Goal: Information Seeking & Learning: Understand process/instructions

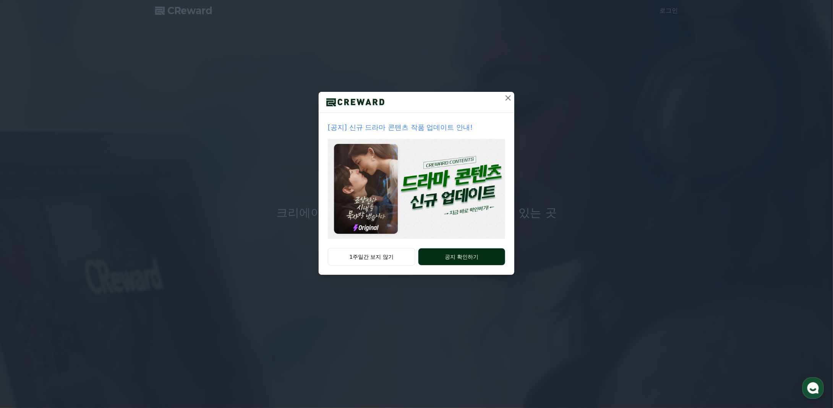
click at [452, 258] on button "공지 확인하기" at bounding box center [462, 256] width 87 height 17
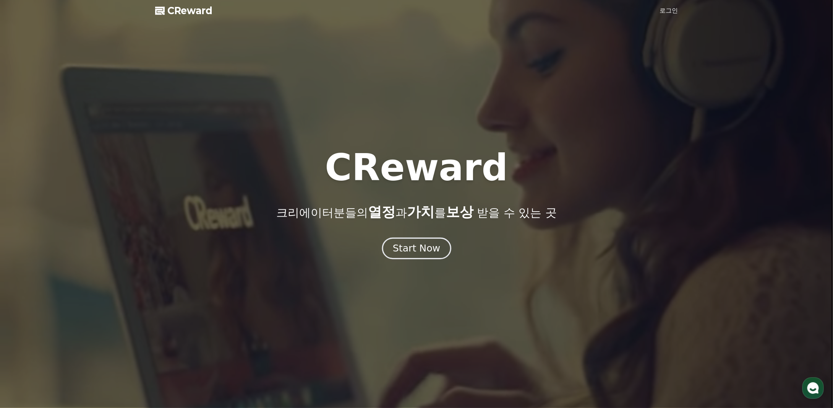
click at [433, 249] on div "Start Now" at bounding box center [416, 248] width 47 height 13
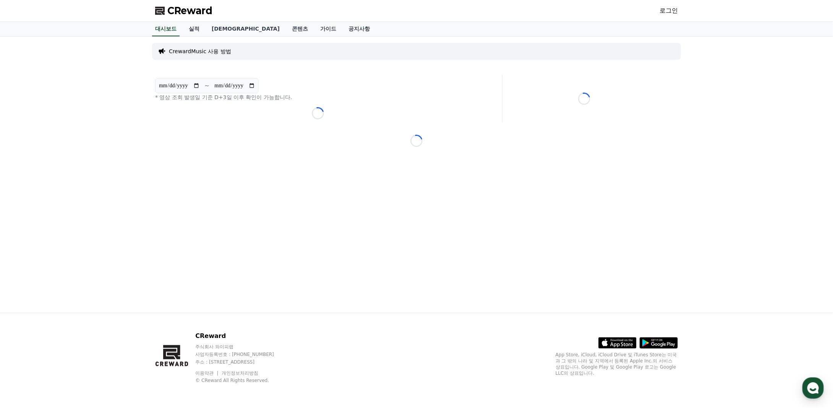
click at [191, 14] on span "CReward" at bounding box center [189, 11] width 45 height 12
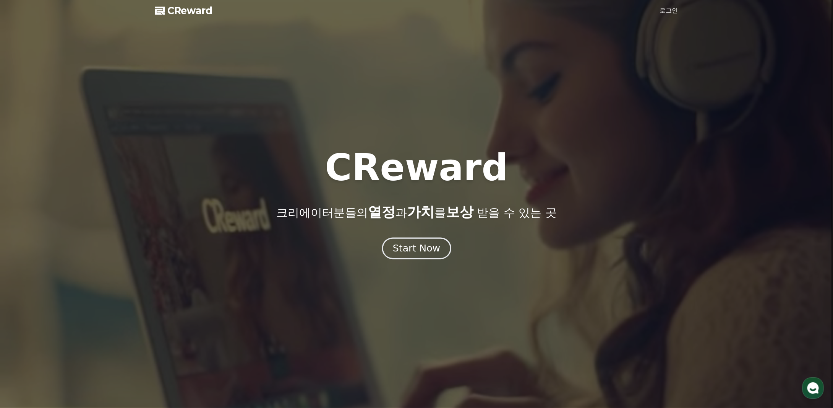
click at [424, 249] on div "Start Now" at bounding box center [416, 248] width 47 height 13
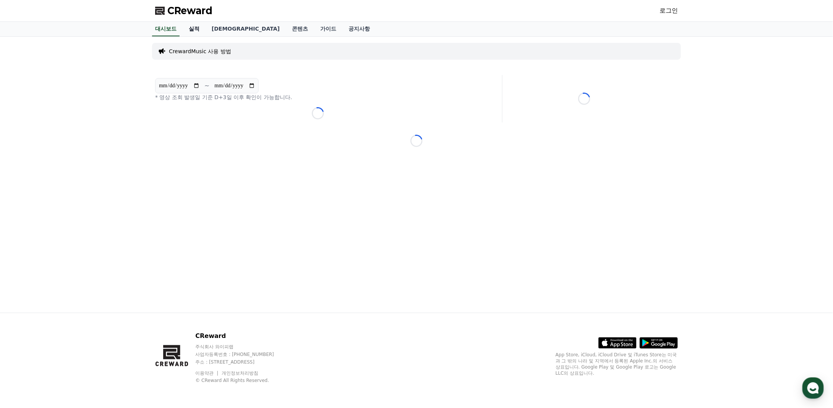
click at [195, 27] on link "실적" at bounding box center [194, 29] width 23 height 15
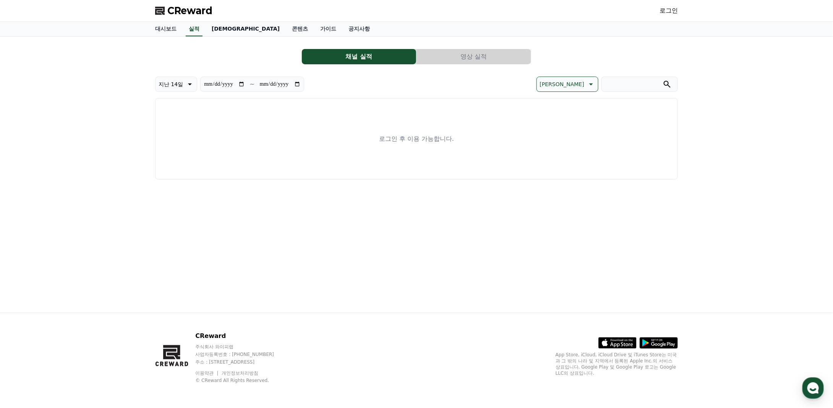
click at [215, 29] on link "음원" at bounding box center [246, 29] width 80 height 15
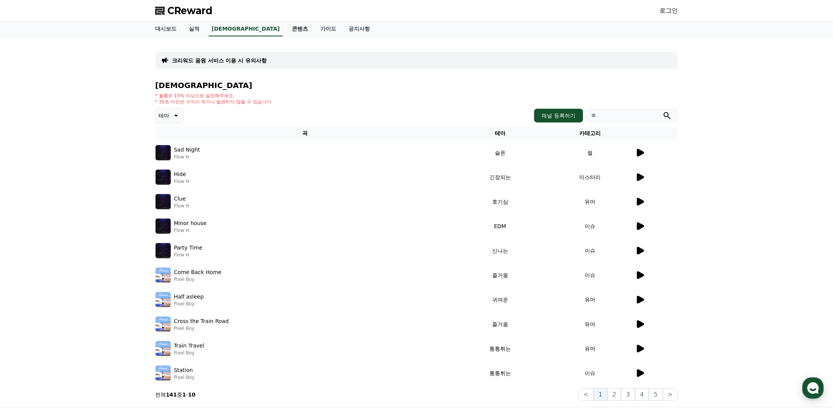
click at [286, 32] on link "콘텐츠" at bounding box center [300, 29] width 28 height 15
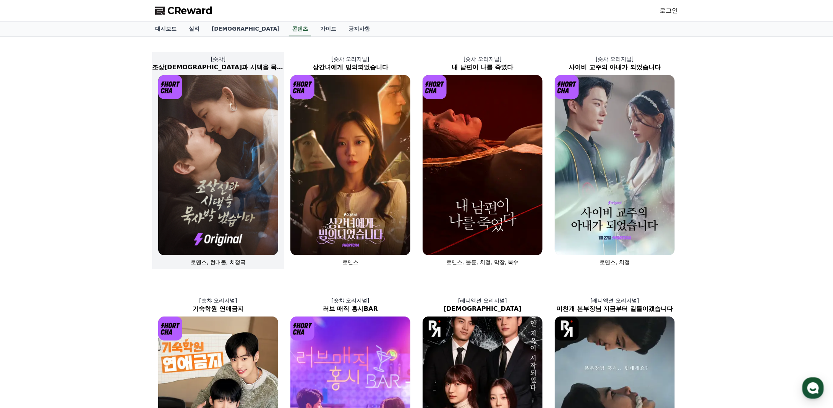
click at [203, 232] on img at bounding box center [218, 165] width 120 height 180
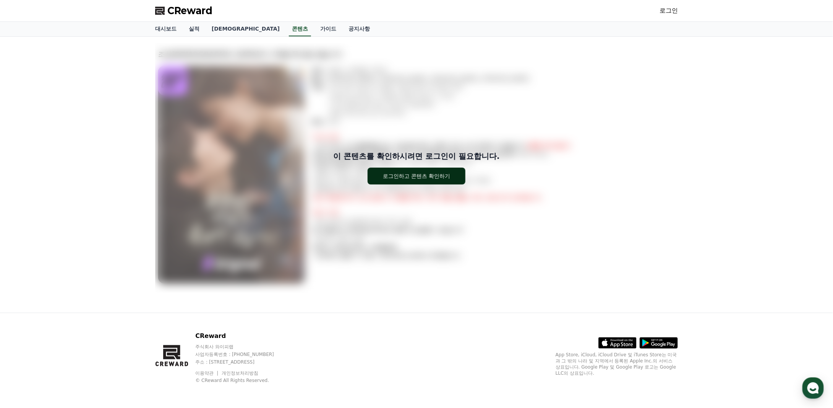
click at [439, 171] on button "로그인하고 콘텐츠 확인하기" at bounding box center [417, 175] width 98 height 17
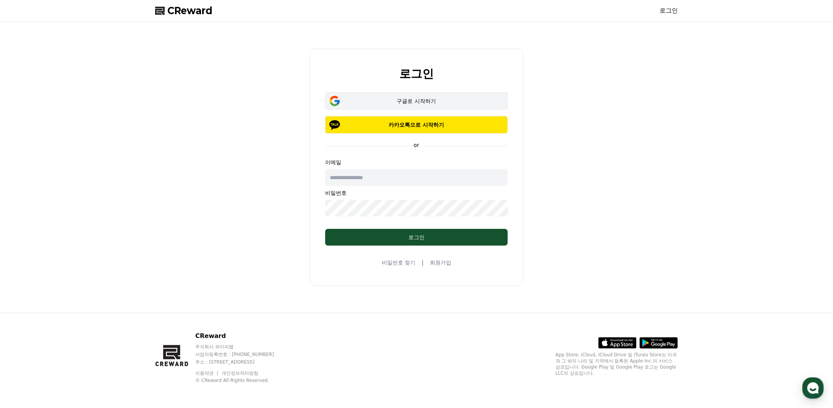
click at [376, 104] on div "구글로 시작하기" at bounding box center [416, 101] width 161 height 8
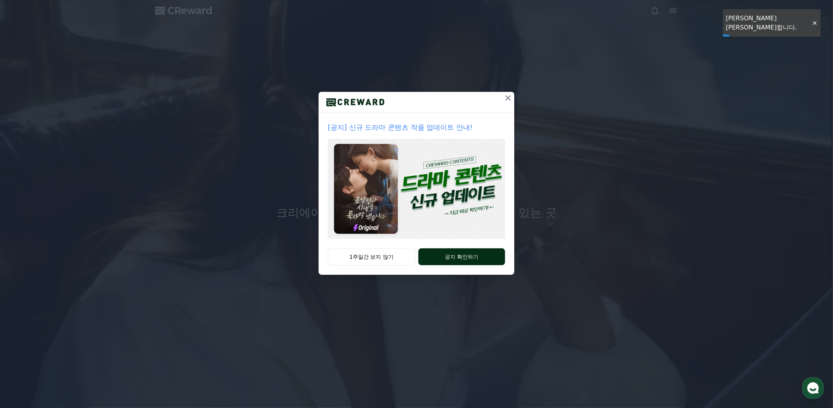
click at [460, 260] on button "공지 확인하기" at bounding box center [462, 256] width 87 height 17
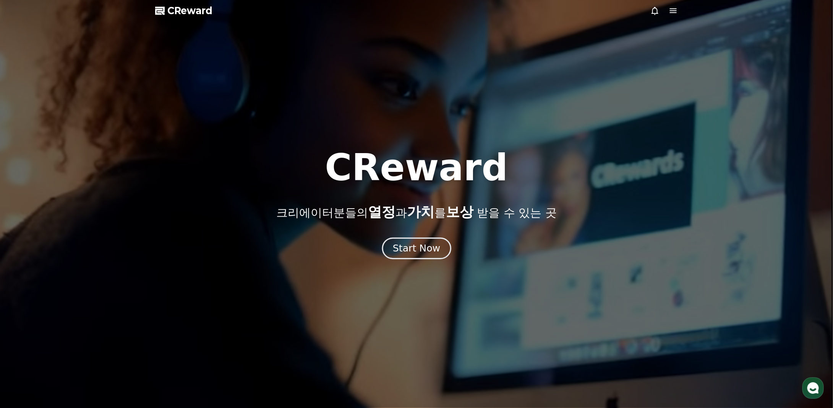
click at [431, 250] on div "Start Now" at bounding box center [416, 248] width 47 height 13
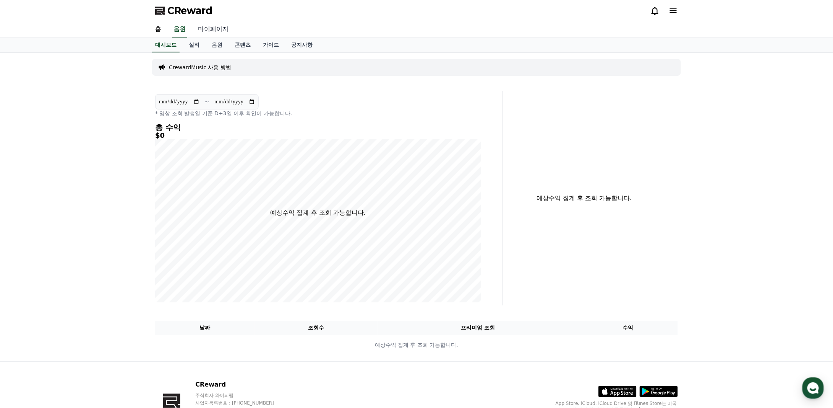
click at [212, 31] on link "마이페이지" at bounding box center [213, 29] width 43 height 16
select select "**********"
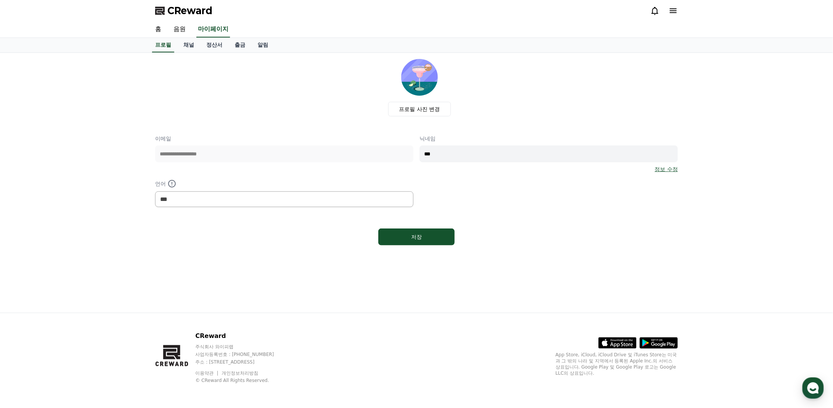
drag, startPoint x: 449, startPoint y: 150, endPoint x: 370, endPoint y: 144, distance: 79.4
click at [370, 144] on div "**********" at bounding box center [416, 171] width 523 height 72
click at [192, 46] on link "채널" at bounding box center [188, 45] width 23 height 15
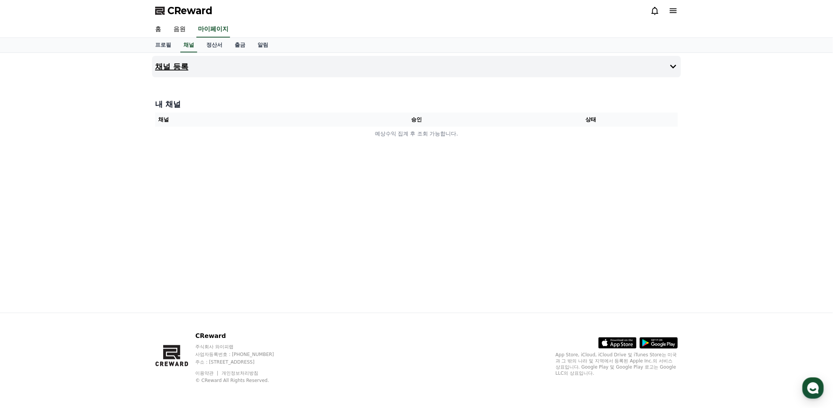
click at [176, 65] on h4 "채널 등록" at bounding box center [171, 66] width 33 height 8
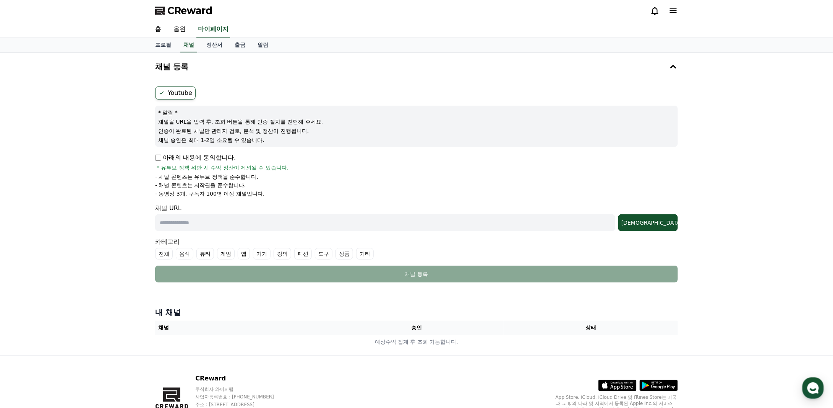
click at [160, 153] on p "아래의 내용에 동의합니다." at bounding box center [195, 157] width 81 height 9
click at [158, 160] on p "아래의 내용에 동의합니다." at bounding box center [195, 157] width 81 height 9
click at [201, 223] on input "text" at bounding box center [385, 222] width 460 height 17
click at [325, 227] on input "text" at bounding box center [385, 222] width 460 height 17
paste input "**********"
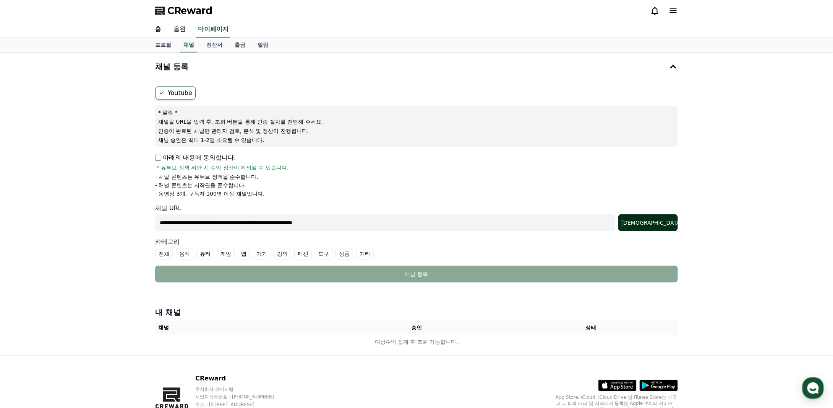
type input "**********"
click at [668, 224] on div "조회" at bounding box center [649, 223] width 54 height 8
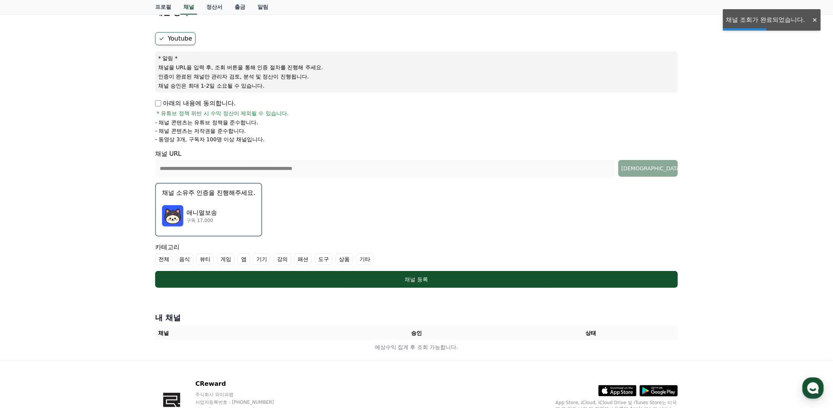
scroll to position [76, 0]
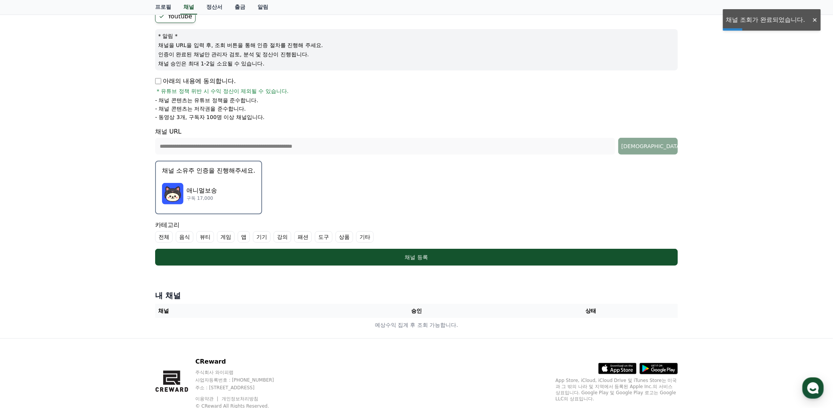
click at [228, 187] on div "애니멀보송 구독 17,000" at bounding box center [208, 193] width 93 height 31
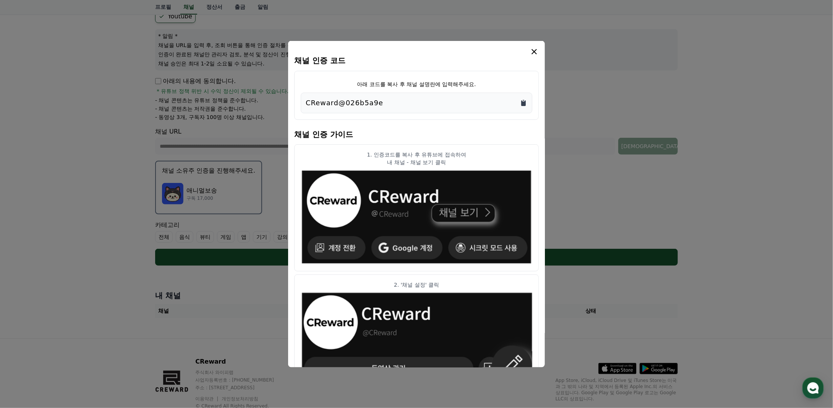
click at [524, 101] on icon "Copy to clipboard" at bounding box center [524, 103] width 8 height 8
click at [537, 51] on icon "modal" at bounding box center [534, 51] width 9 height 9
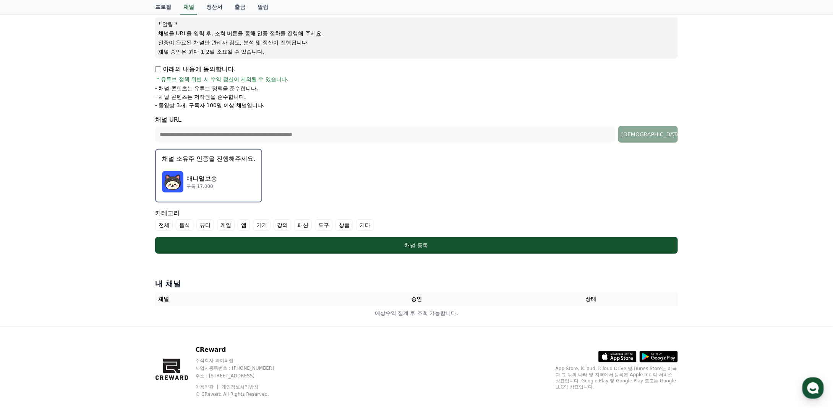
scroll to position [100, 0]
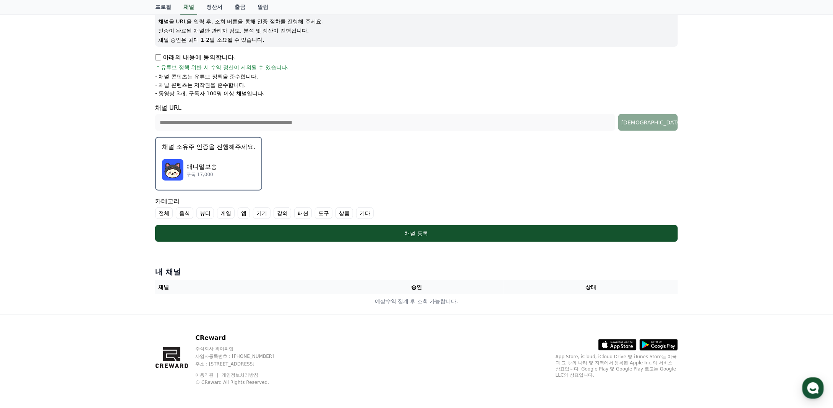
click at [226, 164] on div "애니멀보송 구독 17,000" at bounding box center [208, 169] width 93 height 31
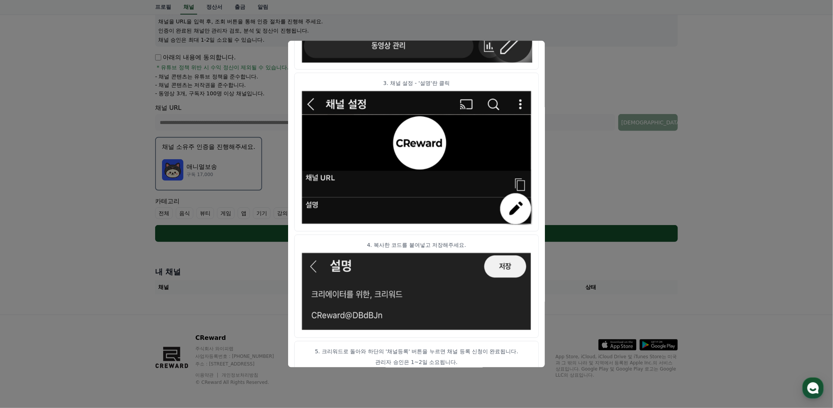
scroll to position [332, 0]
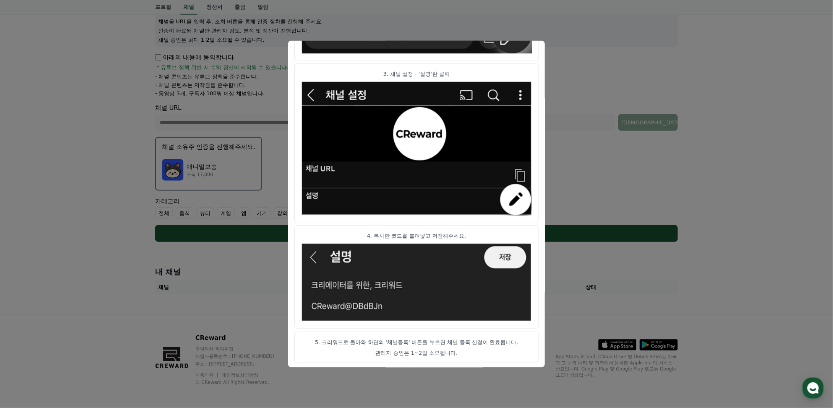
click at [731, 206] on button "close modal" at bounding box center [416, 204] width 833 height 408
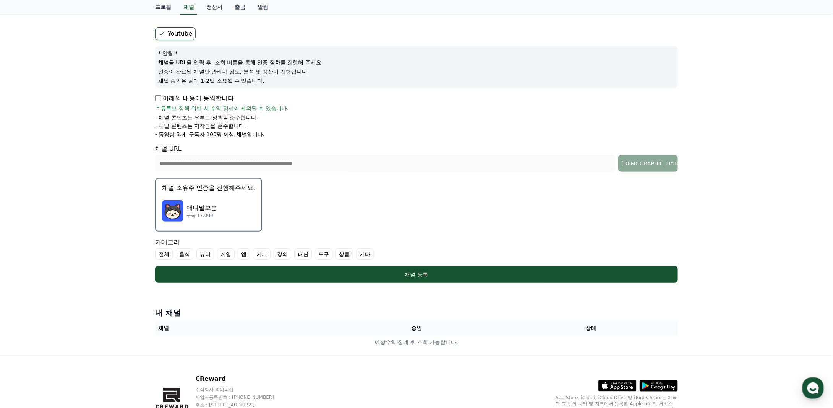
scroll to position [24, 0]
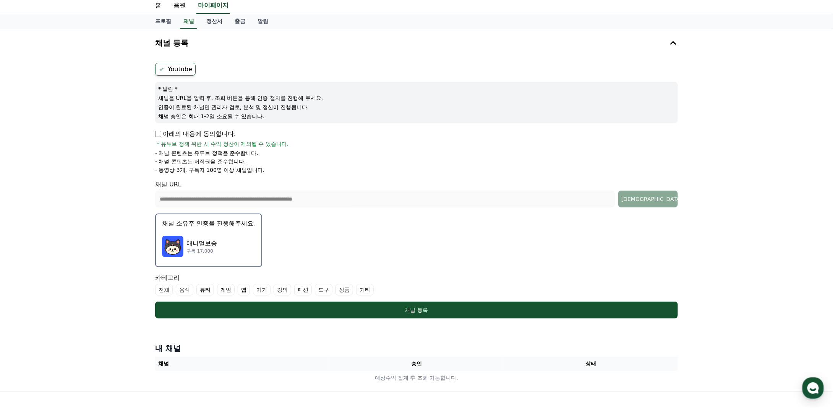
click at [212, 244] on p "애니멀보송" at bounding box center [202, 243] width 31 height 9
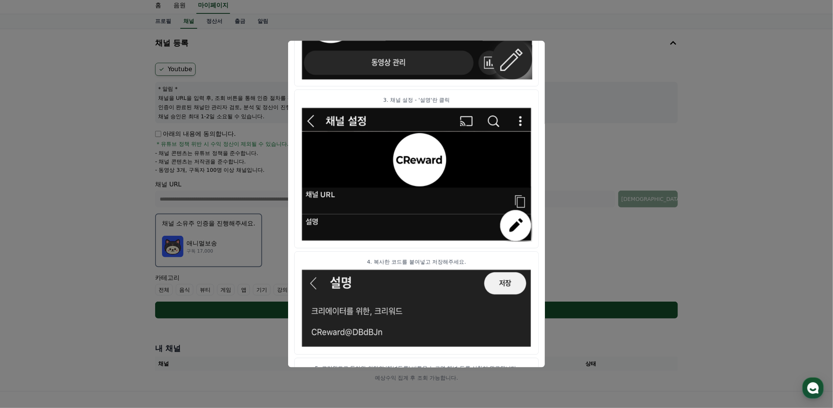
scroll to position [332, 0]
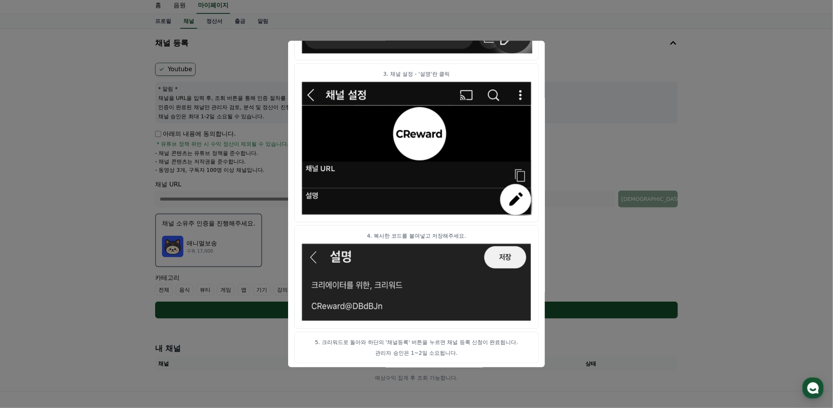
click at [410, 343] on p "5. 크리워드로 돌아와 하단의 '채널등록' 버튼을 누르면 채널 등록 신청이 완료됩니다." at bounding box center [417, 342] width 232 height 8
click at [726, 286] on button "close modal" at bounding box center [416, 204] width 833 height 408
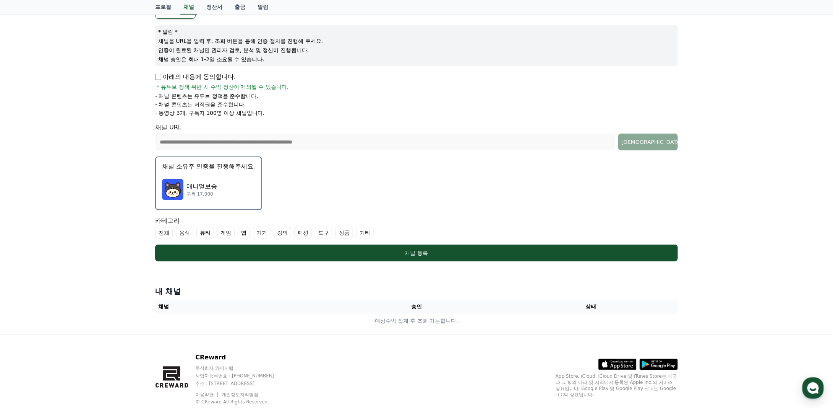
scroll to position [100, 0]
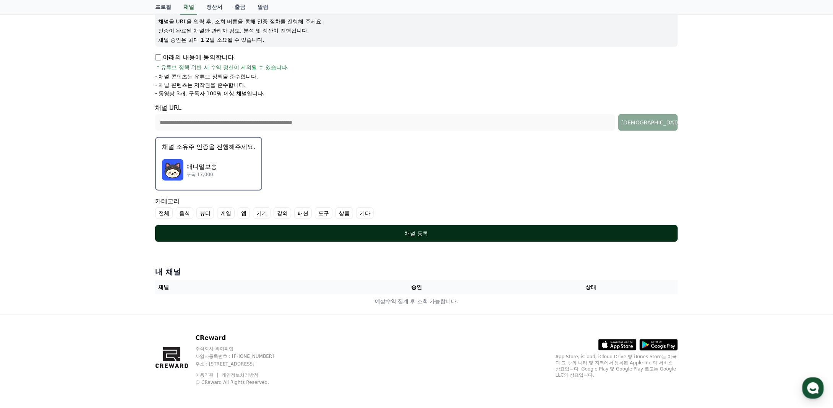
click at [317, 232] on div "채널 등록" at bounding box center [417, 233] width 492 height 8
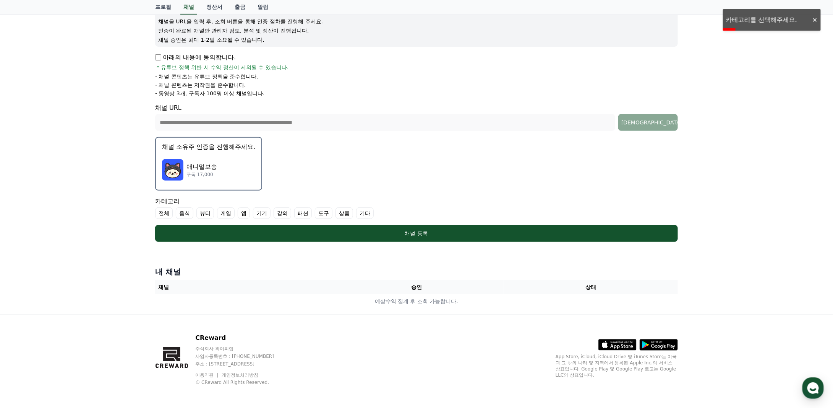
click at [360, 211] on label "기타" at bounding box center [365, 212] width 18 height 11
click at [164, 213] on label "전체" at bounding box center [164, 212] width 18 height 11
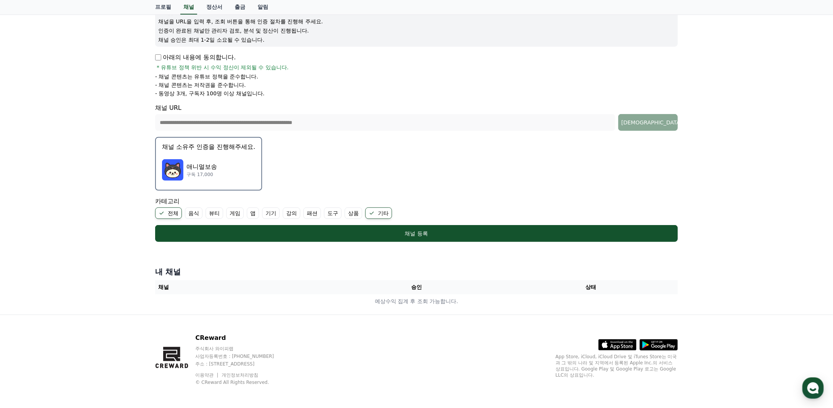
click at [164, 213] on icon at bounding box center [162, 213] width 6 height 6
click at [360, 213] on icon at bounding box center [363, 213] width 6 height 6
click at [359, 211] on label "기타" at bounding box center [365, 212] width 18 height 11
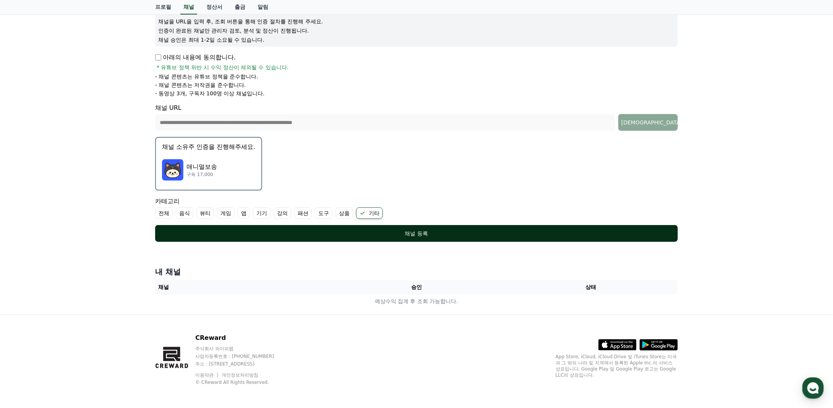
click at [344, 231] on div "채널 등록" at bounding box center [417, 233] width 492 height 8
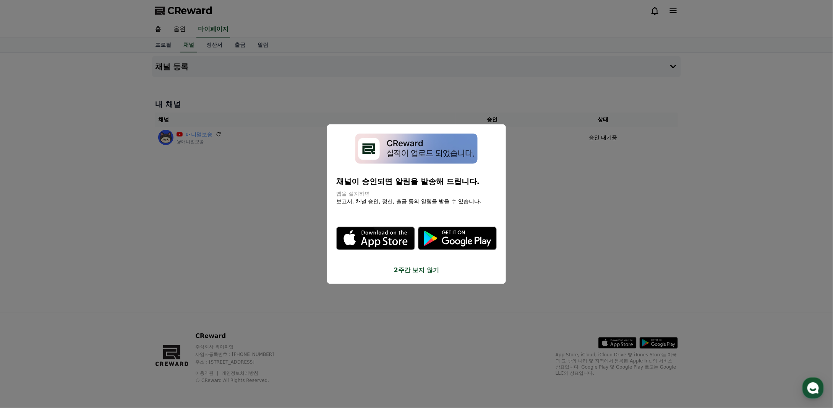
click at [773, 182] on button "close modal" at bounding box center [416, 204] width 833 height 408
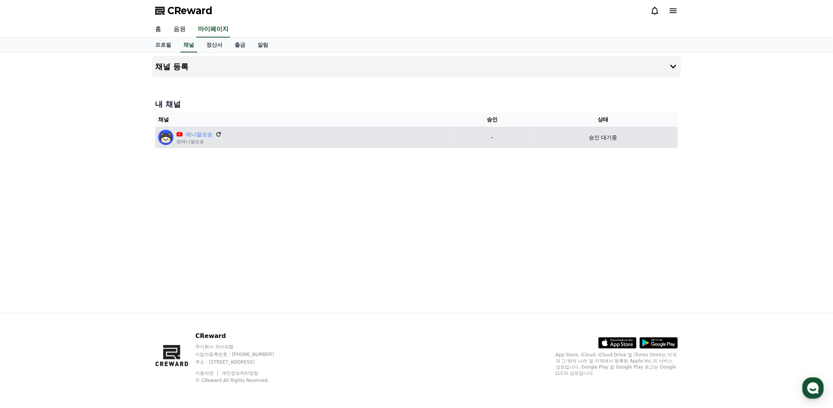
click at [219, 133] on icon at bounding box center [218, 134] width 7 height 7
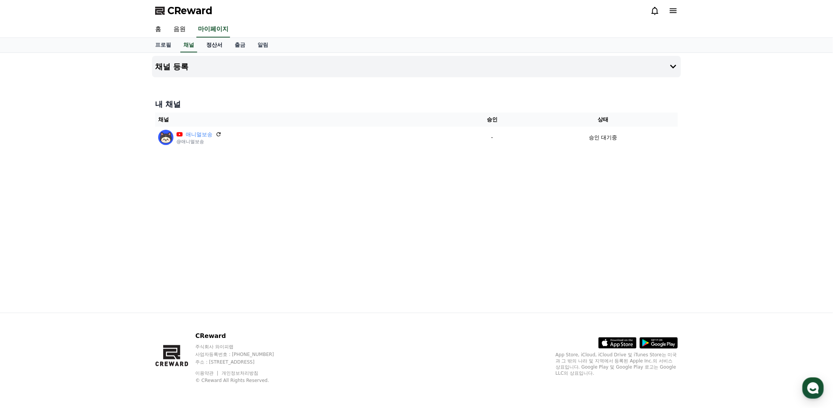
click at [221, 44] on link "정산서" at bounding box center [214, 45] width 28 height 15
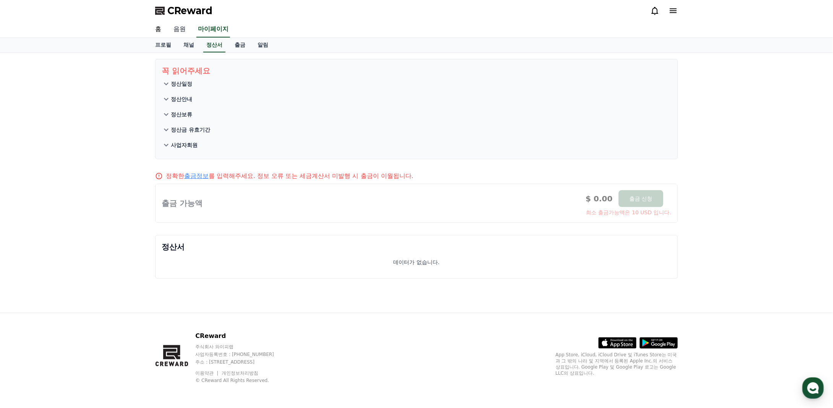
click at [181, 34] on link "음원" at bounding box center [179, 29] width 24 height 16
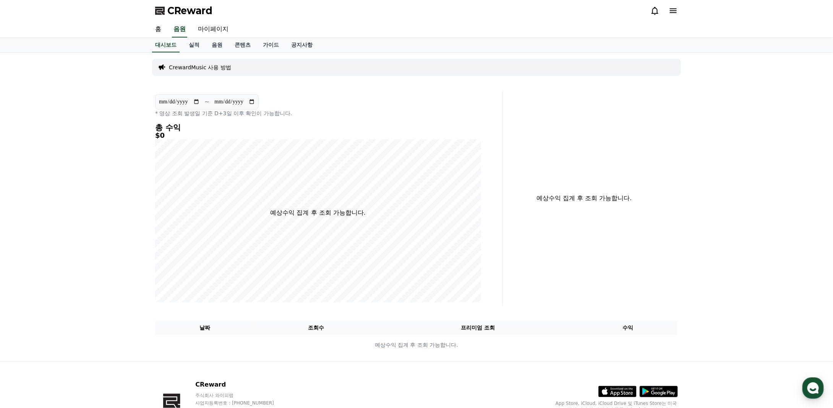
click at [210, 67] on p "CrewardMusic 사용 방법" at bounding box center [200, 67] width 62 height 8
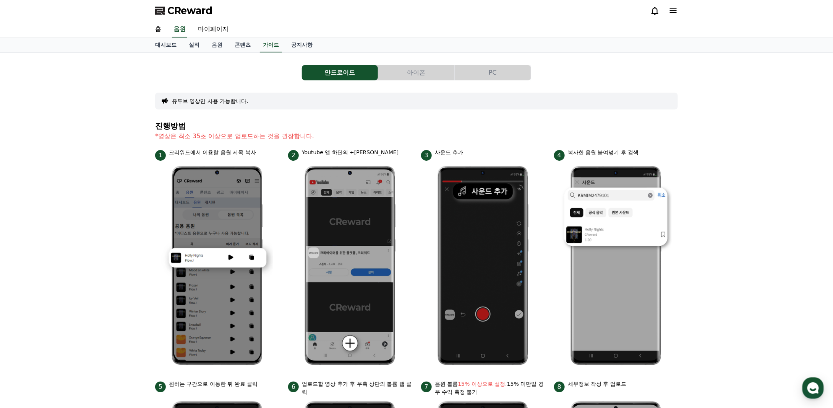
click at [479, 73] on button "PC" at bounding box center [493, 72] width 76 height 15
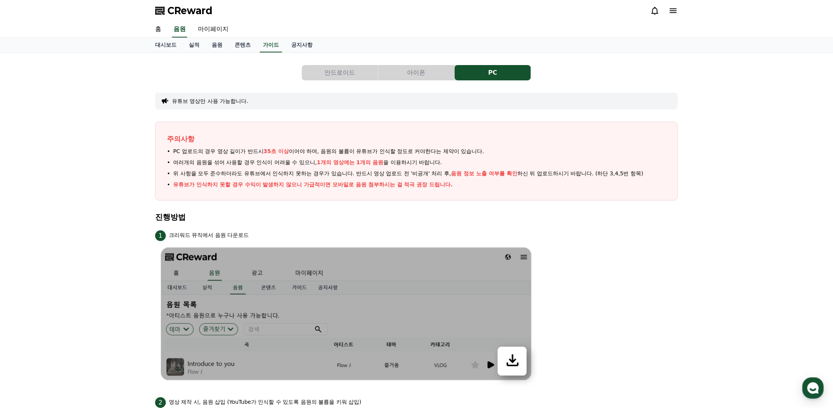
click at [358, 75] on button "안드로이드" at bounding box center [340, 72] width 76 height 15
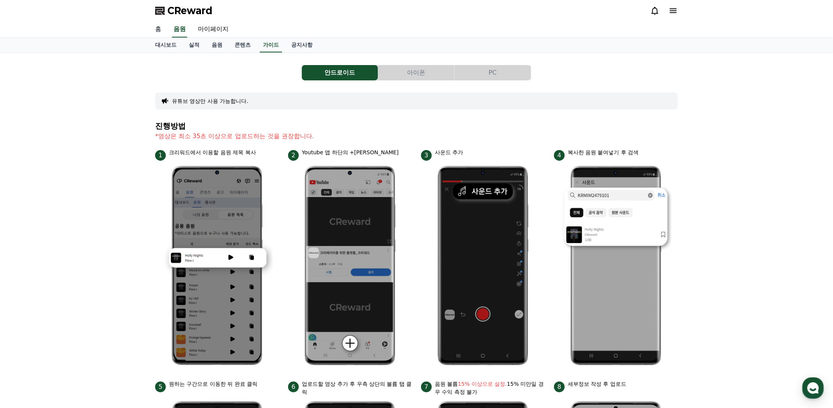
click at [160, 29] on link "홈" at bounding box center [158, 29] width 18 height 16
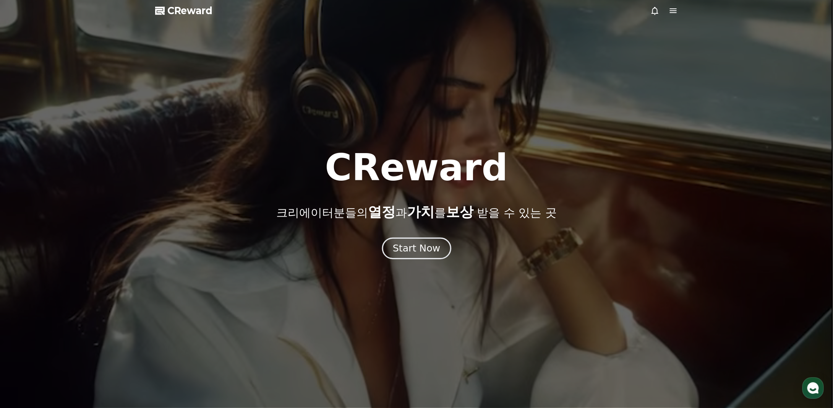
click at [424, 250] on div "Start Now" at bounding box center [416, 248] width 47 height 13
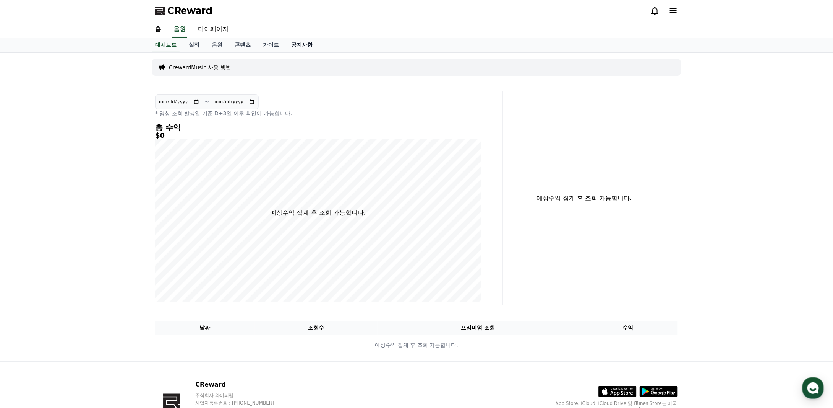
click at [314, 45] on link "공지사항" at bounding box center [302, 45] width 34 height 15
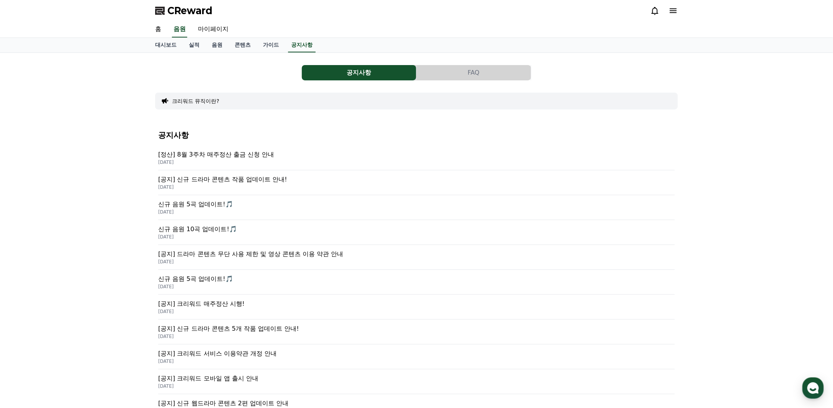
click at [473, 70] on button "FAQ" at bounding box center [474, 72] width 114 height 15
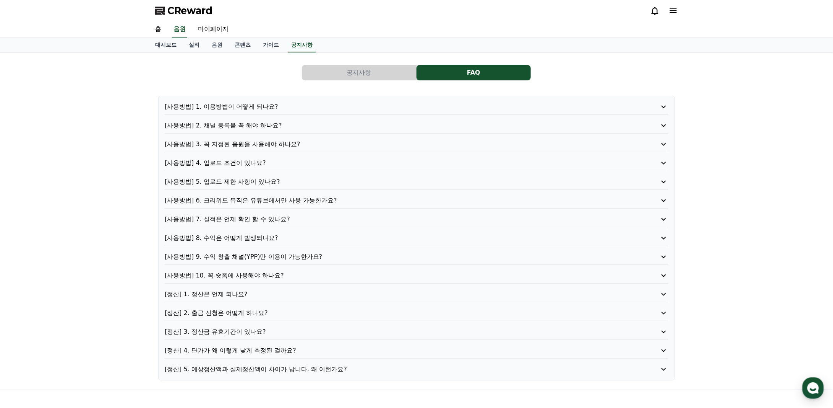
click at [223, 144] on p "[사용방법] 3. 꼭 지정된 음원을 사용해야 하나요?" at bounding box center [397, 144] width 464 height 9
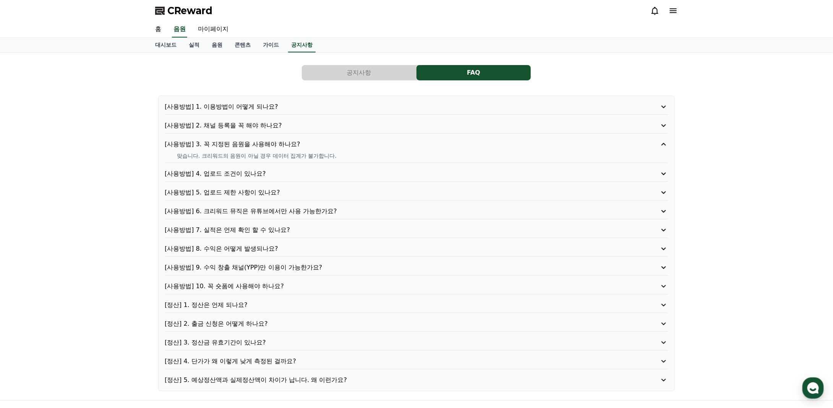
click at [248, 169] on p "[사용방법] 4. 업로드 조건이 있나요?" at bounding box center [397, 173] width 464 height 9
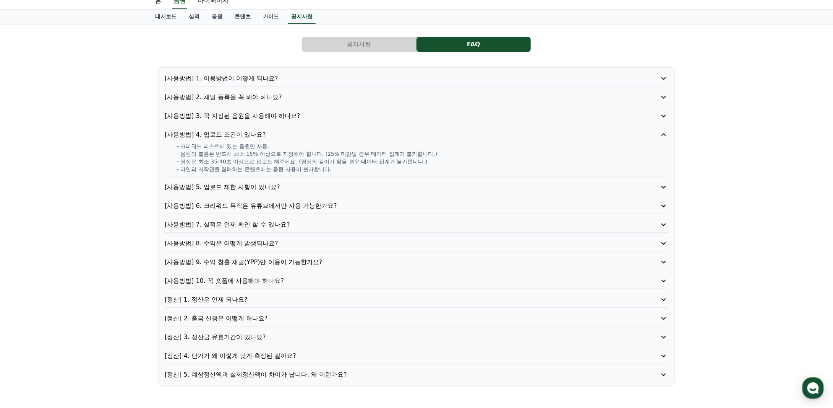
scroll to position [38, 0]
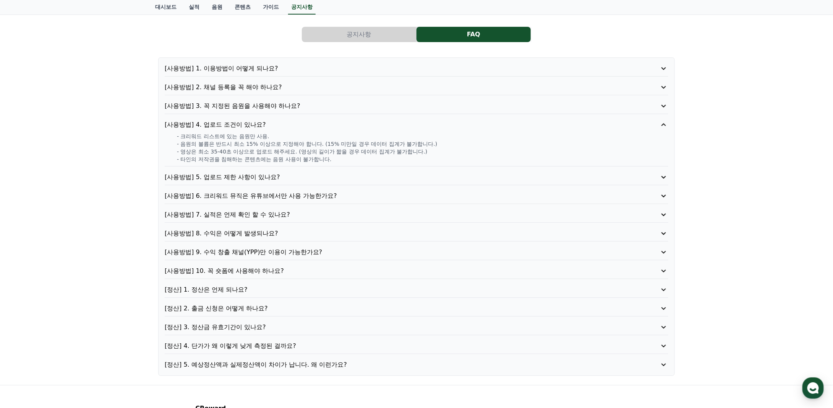
click at [254, 174] on p "[사용방법] 5. 업로드 제한 사항이 있나요?" at bounding box center [397, 176] width 464 height 9
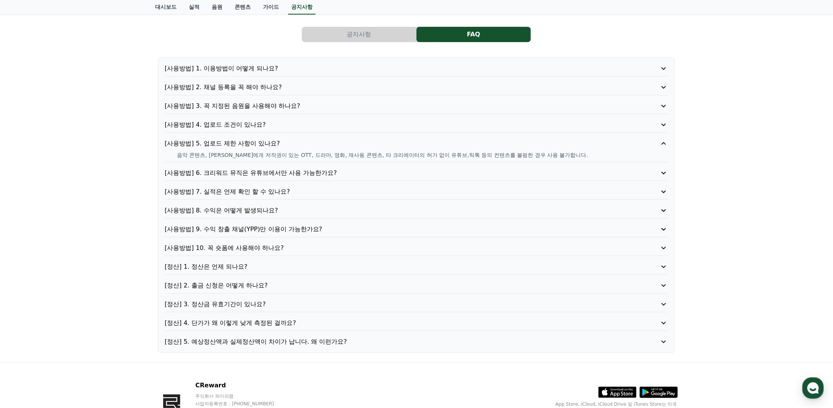
click at [262, 169] on p "[사용방법] 6. 크리워드 뮤직은 유튜브에서만 사용 가능한가요?" at bounding box center [397, 172] width 464 height 9
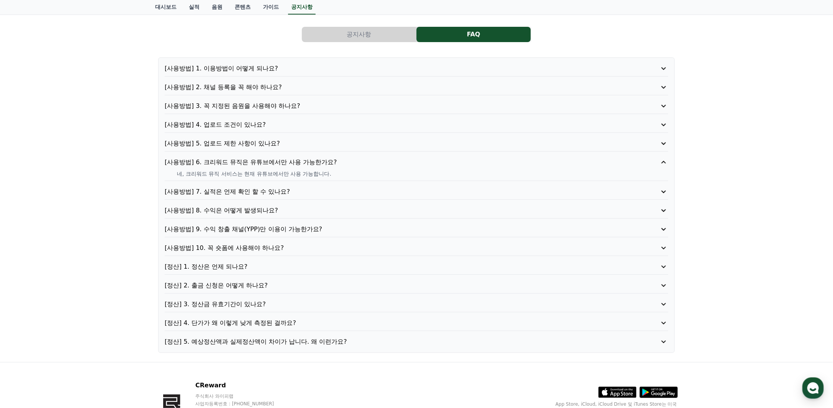
click at [265, 188] on p "[사용방법] 7. 실적은 언제 확인 할 수 있나요?" at bounding box center [397, 191] width 464 height 9
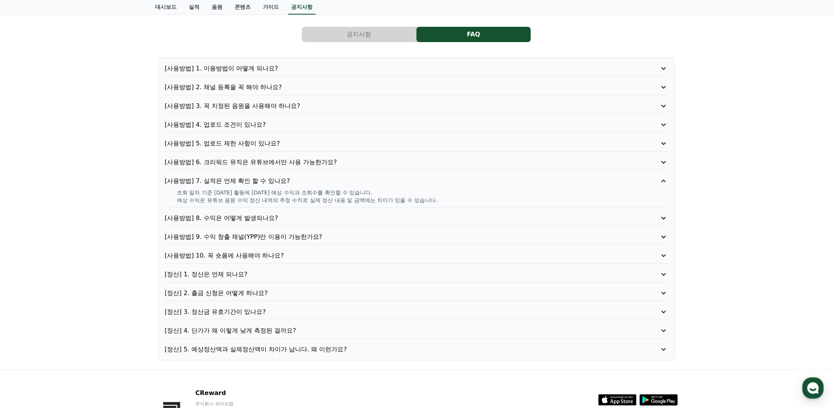
click at [262, 219] on p "[사용방법] 8. 수익은 어떻게 발생되나요?" at bounding box center [397, 217] width 464 height 9
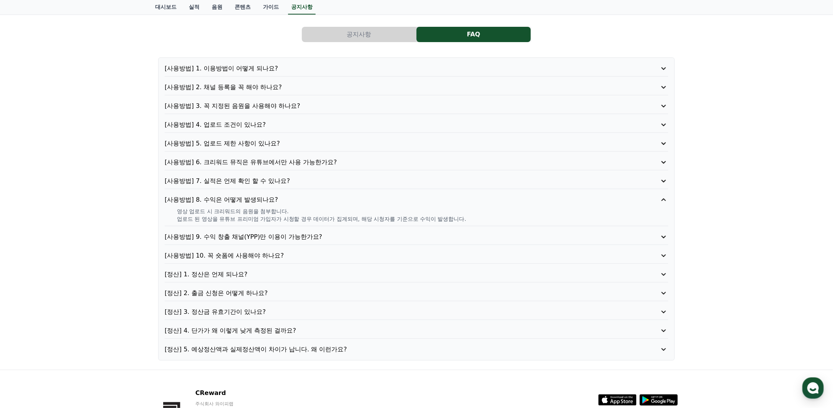
drag, startPoint x: 159, startPoint y: 196, endPoint x: 501, endPoint y: 220, distance: 342.2
click at [501, 220] on div "[사용방법] 1. 이용방법이 어떻게 되나요? [사용방법] 2. 채널 등록을 꼭 해야 하나요? [사용방법] 3. 꼭 지정된 음원을 사용해야 하나…" at bounding box center [416, 208] width 517 height 303
copy div "[사용방법] 8. 수익은 어떻게 발생되나요? 영상 업로드 시 크리워드의 음원을 첨부합니다. 업로드 된 영상을 유튜브 프리미엄 가입자가 시청할 …"
click at [253, 234] on p "[사용방법] 9. 수익 창출 채널(YPP)만 이용이 가능한가요?" at bounding box center [397, 236] width 464 height 9
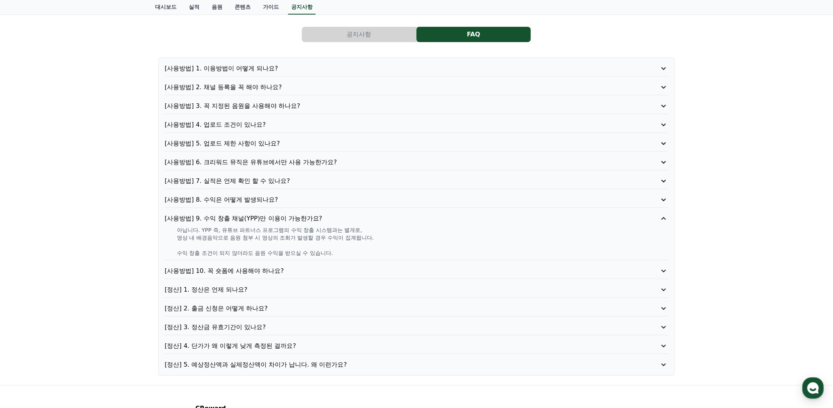
click at [236, 271] on p "[사용방법] 10. 꼭 숏폼에 사용해야 하나요?" at bounding box center [397, 270] width 464 height 9
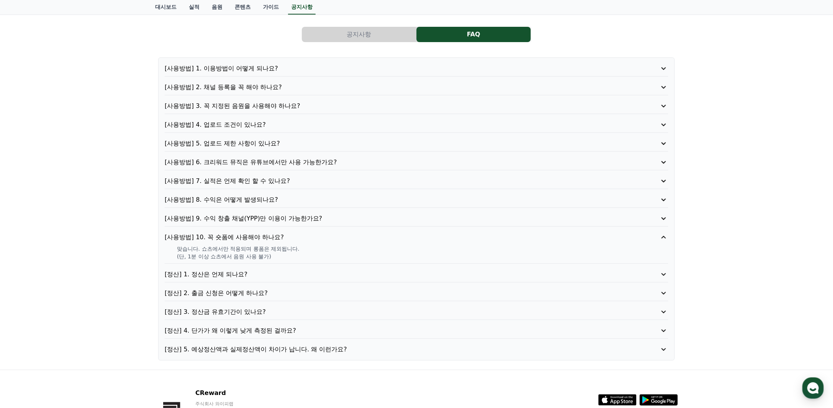
click at [224, 272] on p "[정산] 1. 정산은 언제 되나요?" at bounding box center [397, 274] width 464 height 9
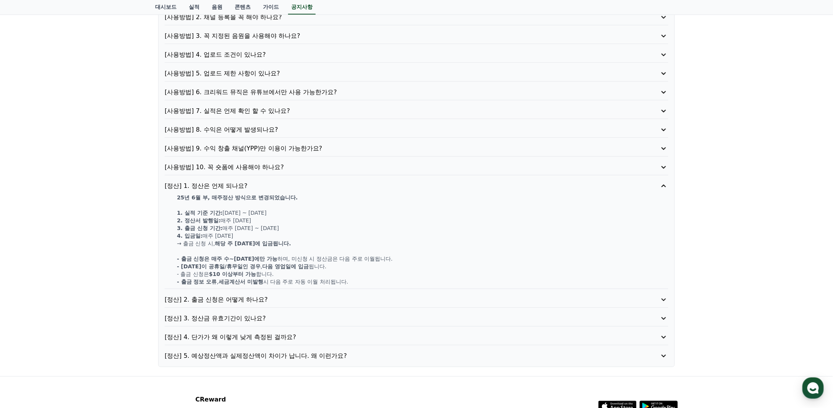
scroll to position [153, 0]
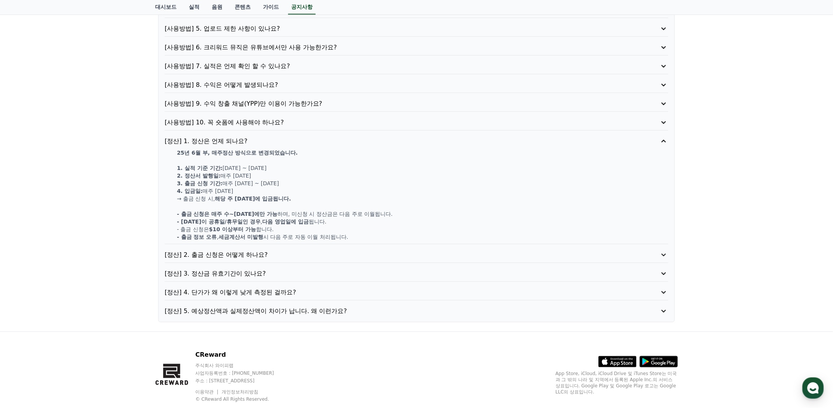
click at [248, 255] on p "[정산] 2. 출금 신청은 어떻게 하나요?" at bounding box center [397, 254] width 464 height 9
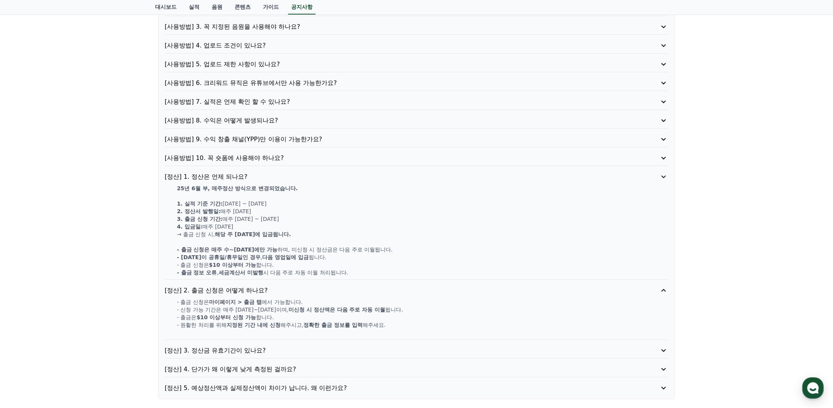
scroll to position [115, 0]
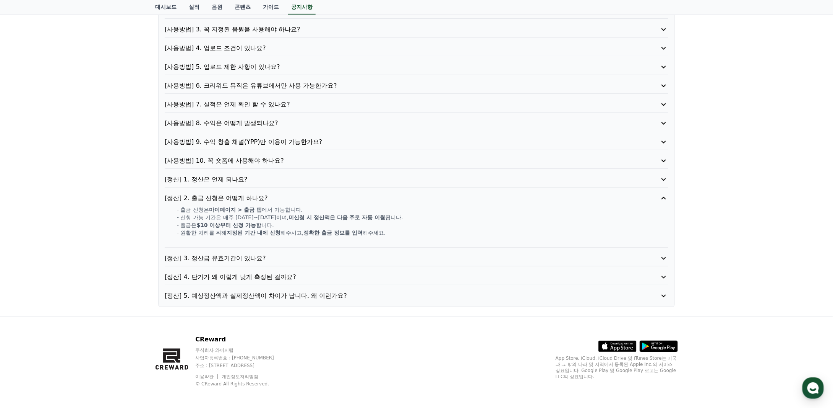
click at [242, 253] on p "[정산] 3. 정산금 유효기간이 있나요?" at bounding box center [397, 257] width 464 height 9
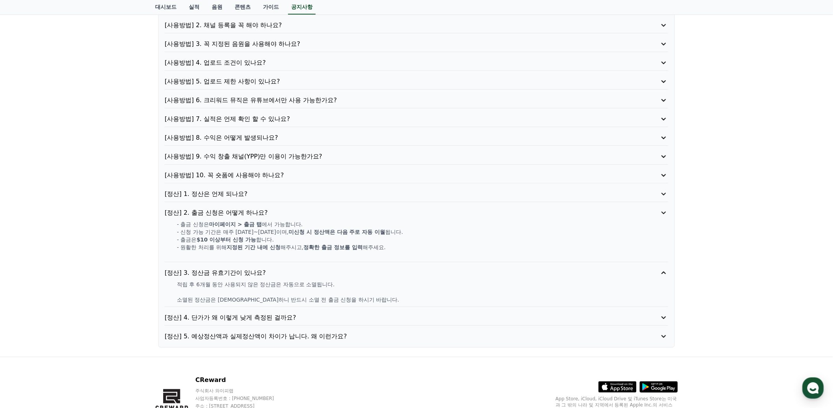
scroll to position [99, 0]
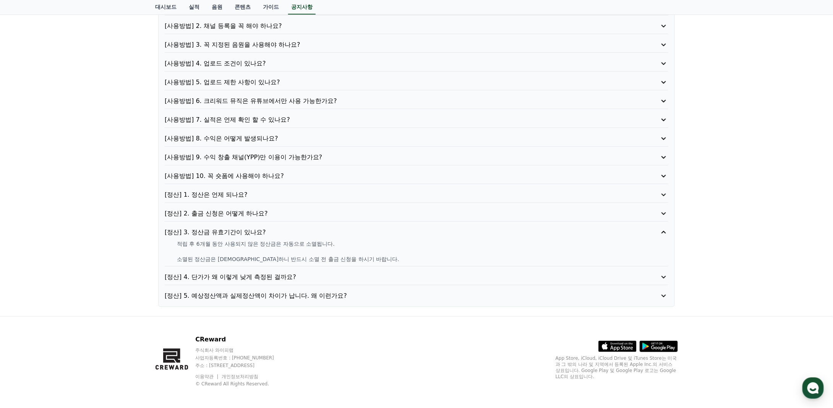
click at [213, 272] on p "[정산] 4. 단가가 왜 이렇게 낮게 측정된 걸까요?" at bounding box center [397, 276] width 464 height 9
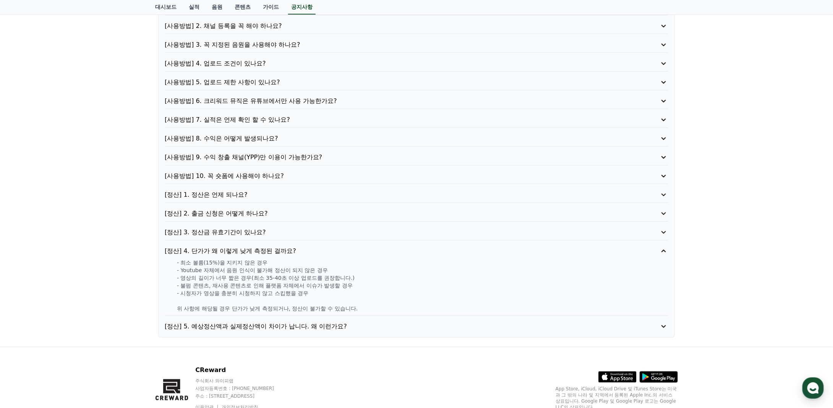
click at [232, 325] on p "[정산] 5. 예상정산액과 실제정산액이 차이가 납니다. 왜 이런가요?" at bounding box center [397, 326] width 464 height 9
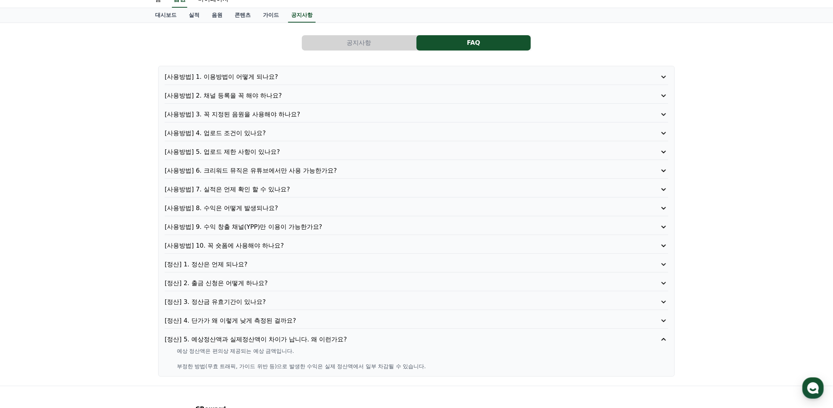
scroll to position [0, 0]
